Goal: Information Seeking & Learning: Learn about a topic

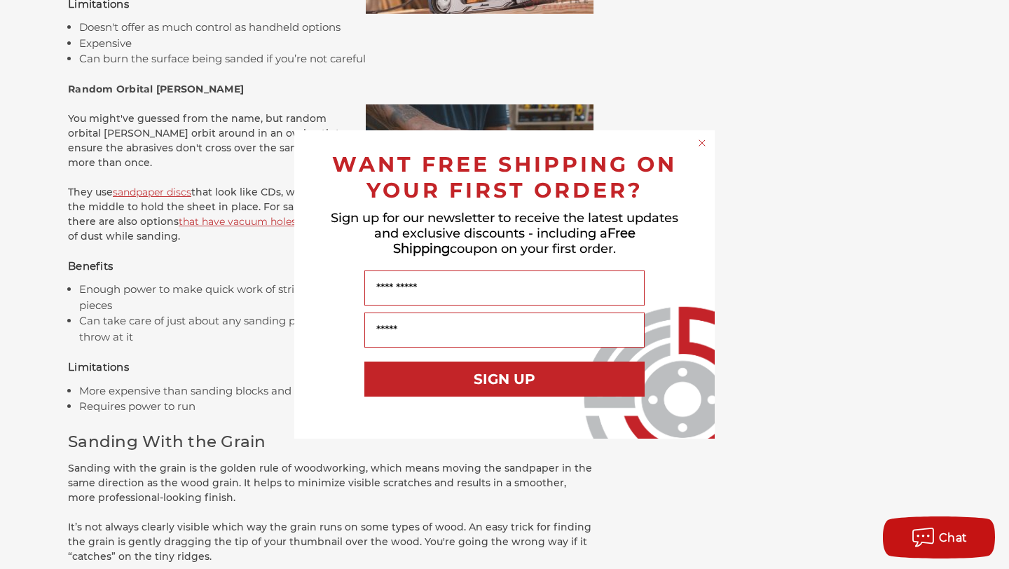
click at [698, 146] on circle "Close dialog" at bounding box center [701, 143] width 13 height 13
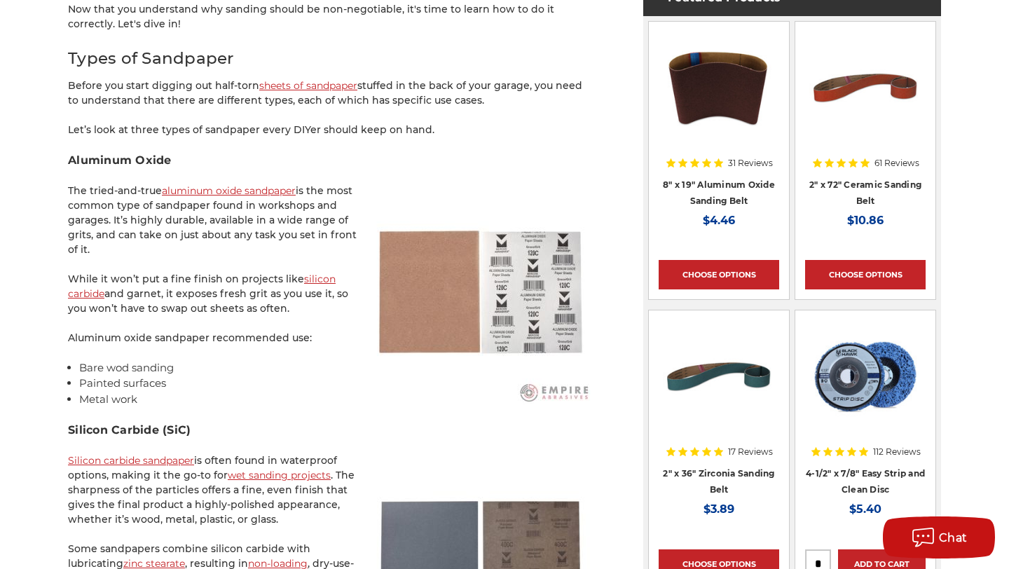
scroll to position [923, 0]
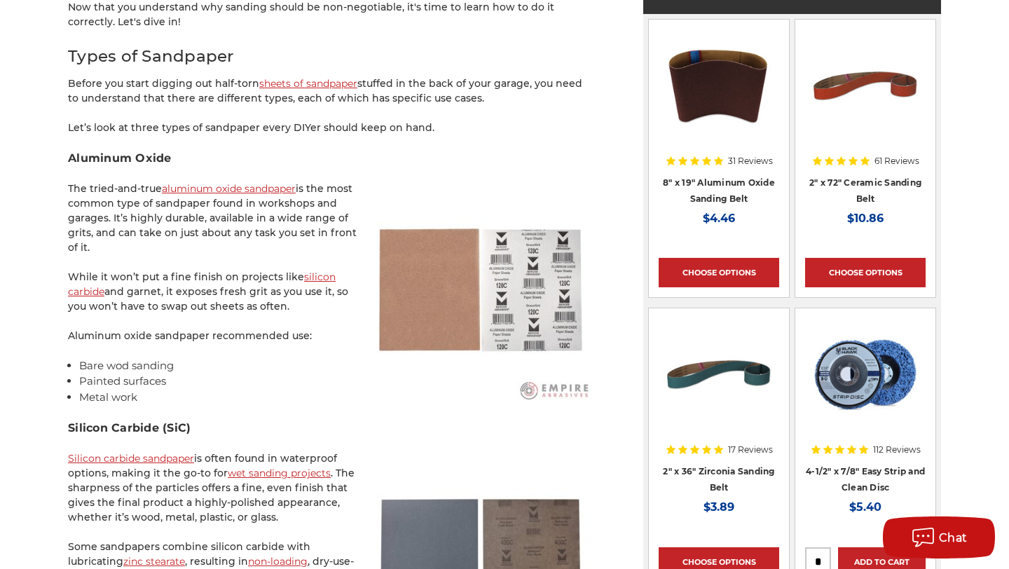
click at [254, 182] on link "aluminum oxide sandpaper" at bounding box center [229, 188] width 134 height 13
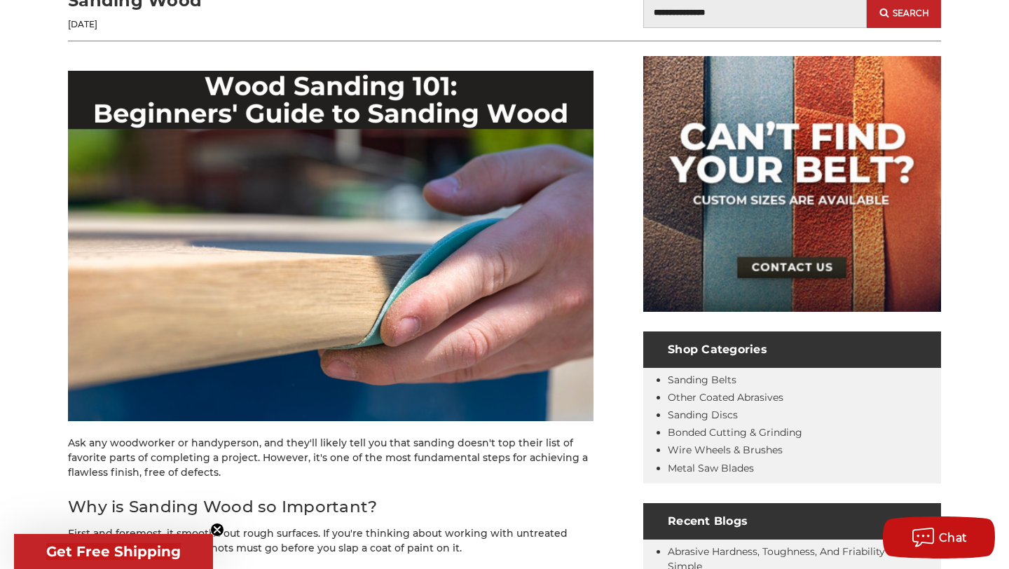
scroll to position [219, 0]
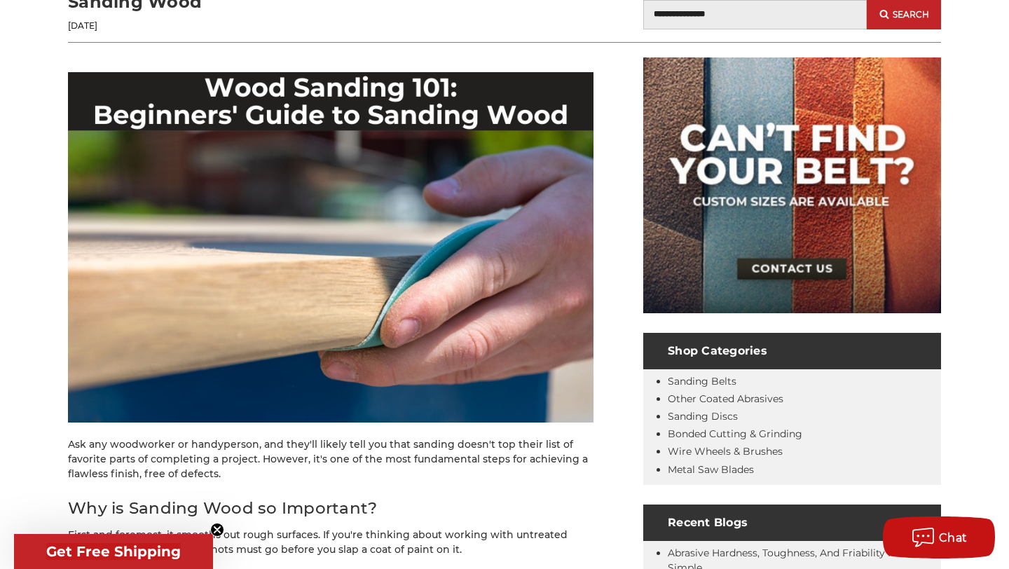
click at [303, 212] on img at bounding box center [330, 247] width 525 height 350
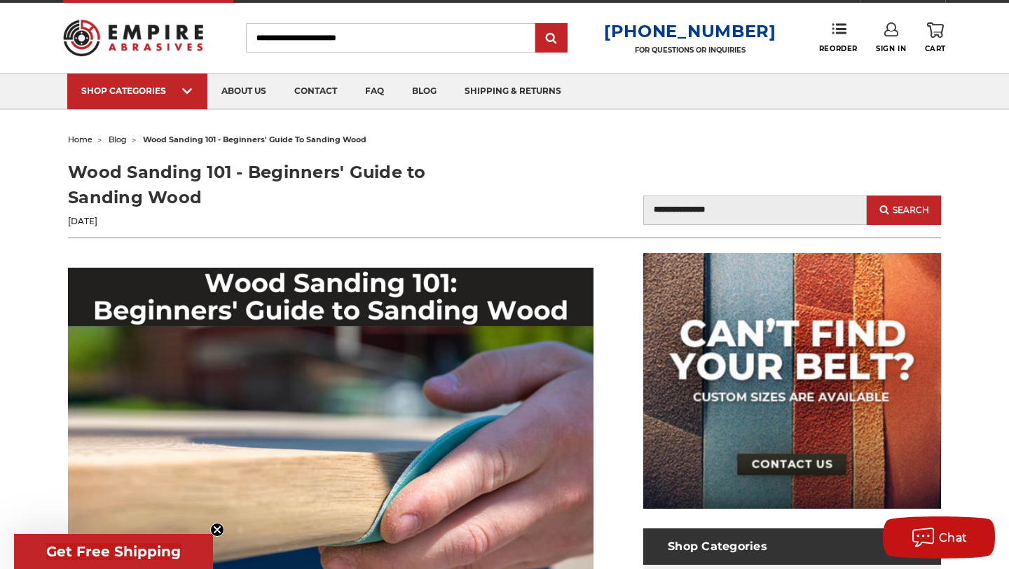
scroll to position [0, 0]
